Goal: Information Seeking & Learning: Check status

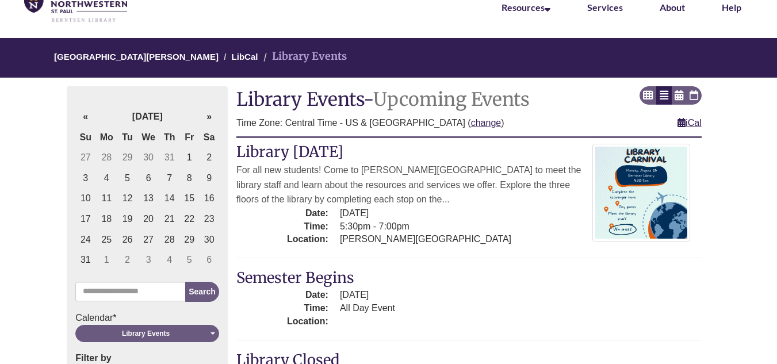
scroll to position [57, 0]
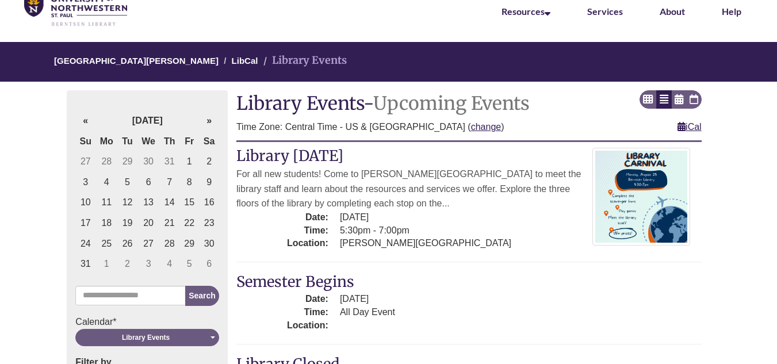
click at [205, 119] on th "Next »" at bounding box center [209, 120] width 20 height 21
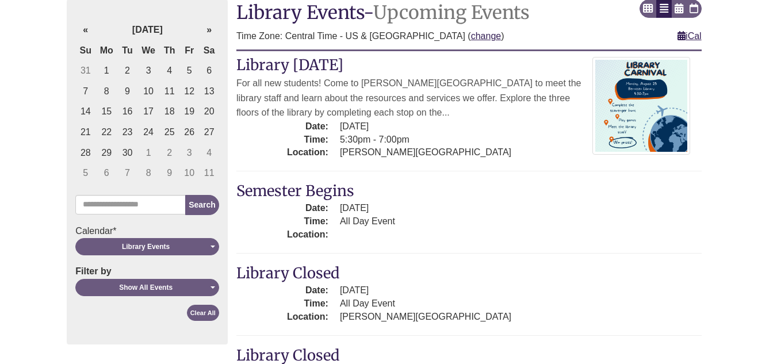
scroll to position [153, 0]
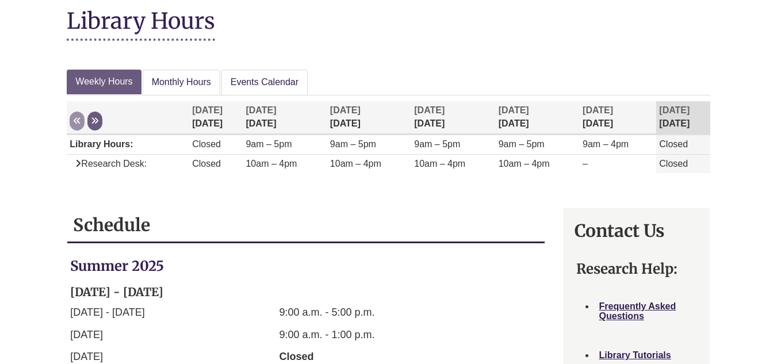
scroll to position [153, 0]
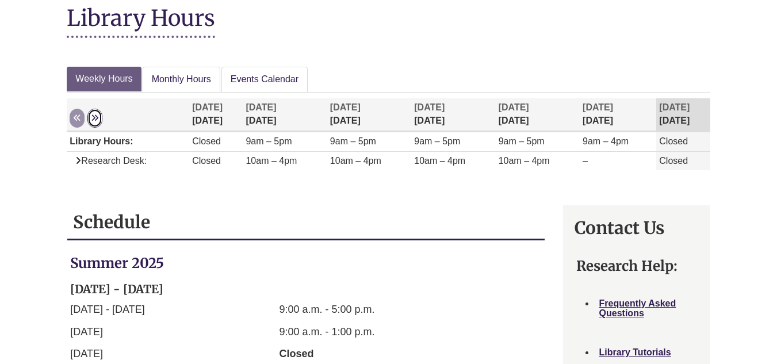
click at [88, 124] on button "Next" at bounding box center [94, 118] width 15 height 19
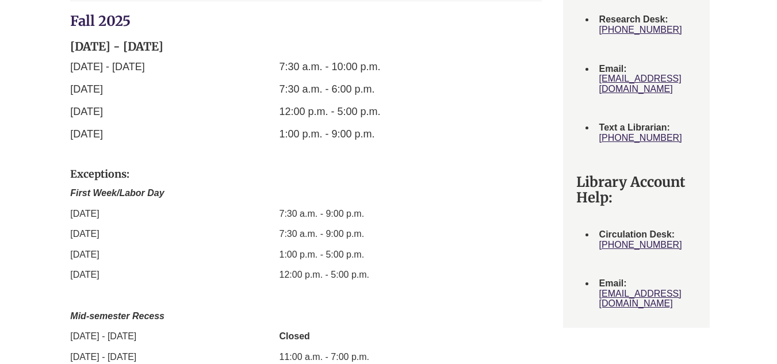
scroll to position [613, 0]
drag, startPoint x: 278, startPoint y: 62, endPoint x: 418, endPoint y: 58, distance: 139.7
click at [418, 57] on div "Summer [DATE] - [DATE] [DATE] - [DATE] 9:00 a.m. - 5:00 p.m. [DATE] 9:00 a.m. -…" at bounding box center [305, 164] width 471 height 738
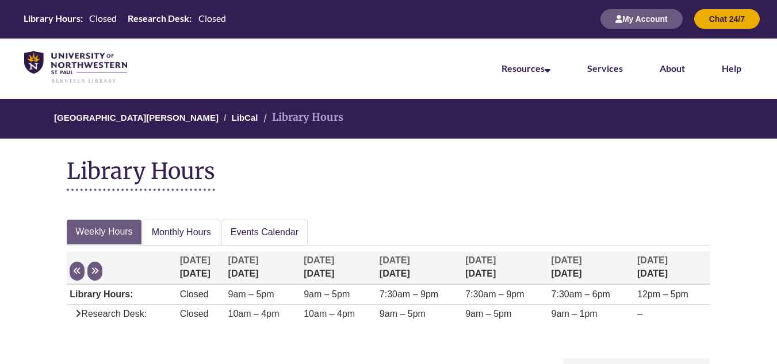
scroll to position [0, 0]
